Goal: Information Seeking & Learning: Find specific fact

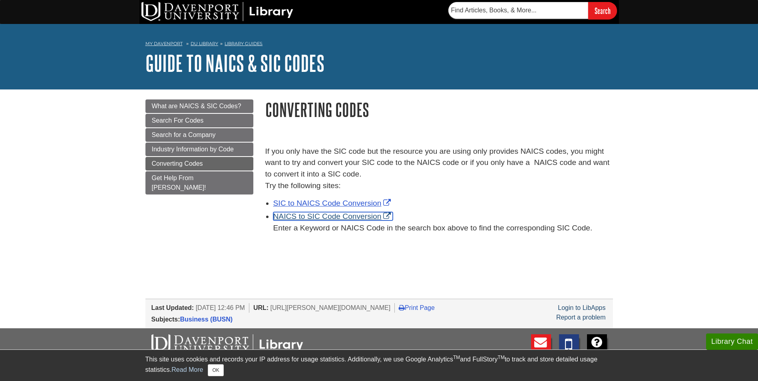
click at [315, 215] on link "NAICS to SIC Code Conversion" at bounding box center [333, 216] width 120 height 8
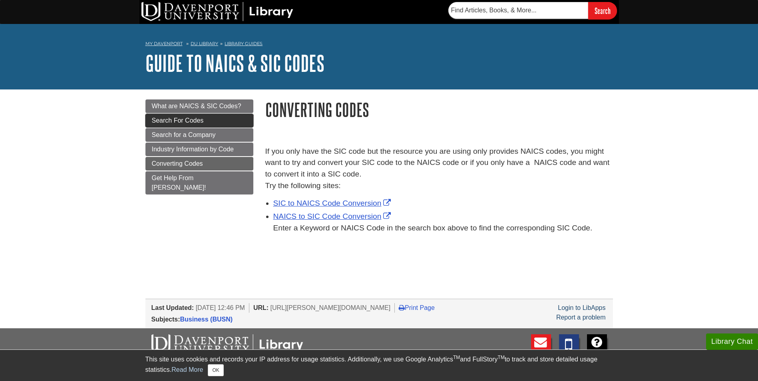
click at [159, 120] on span "Search For Codes" at bounding box center [178, 120] width 52 height 7
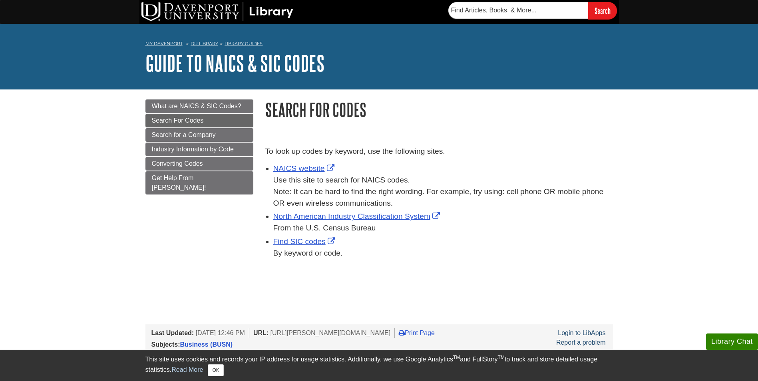
click at [335, 211] on div "North American Industry Classification System From the U.S. Census Bureau" at bounding box center [442, 222] width 339 height 23
click at [315, 219] on link "North American Industry Classification System" at bounding box center [357, 216] width 169 height 8
